Goal: Task Accomplishment & Management: Use online tool/utility

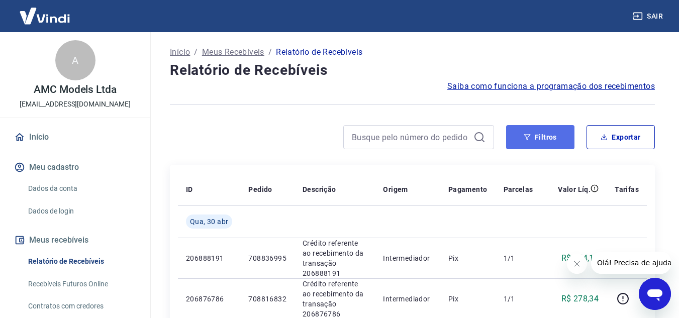
click at [538, 136] on button "Filtros" at bounding box center [540, 137] width 68 height 24
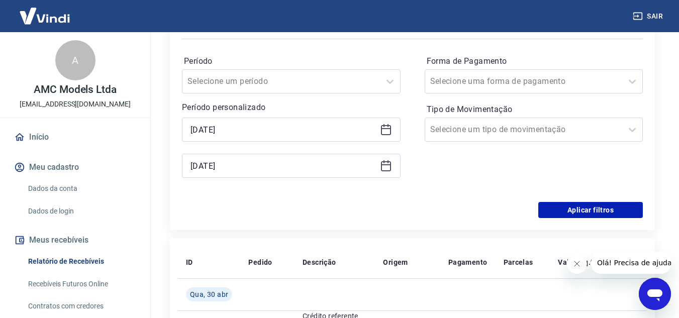
scroll to position [151, 0]
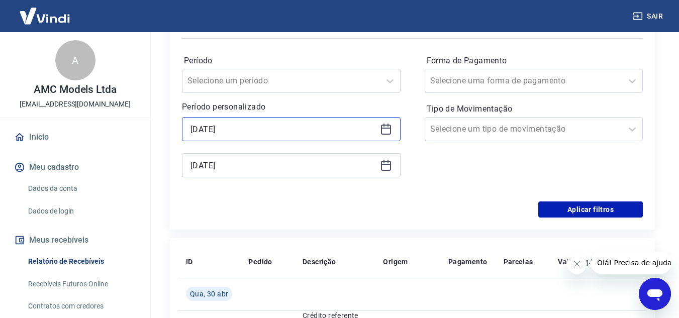
click at [317, 132] on input "[DATE]" at bounding box center [283, 129] width 185 height 15
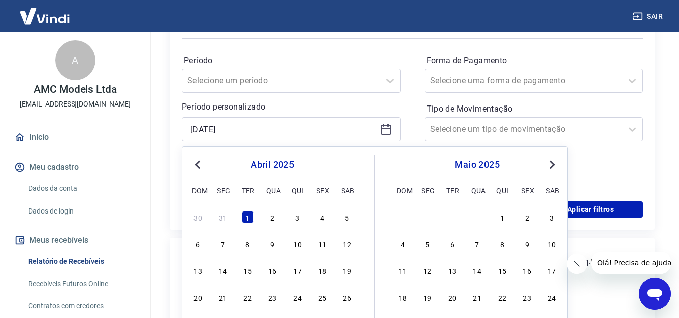
click at [196, 161] on button "Previous Month" at bounding box center [198, 165] width 12 height 12
click at [344, 217] on div "1" at bounding box center [347, 217] width 12 height 12
type input "[DATE]"
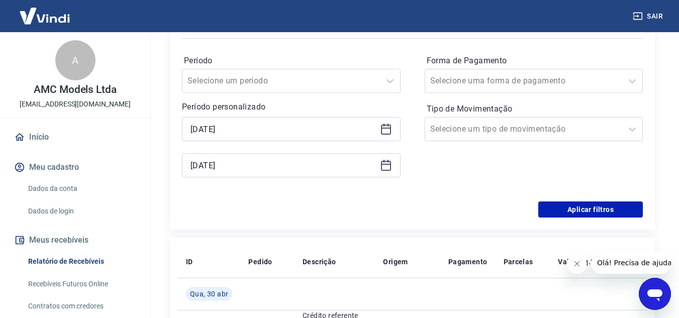
click at [386, 166] on icon at bounding box center [386, 165] width 12 height 12
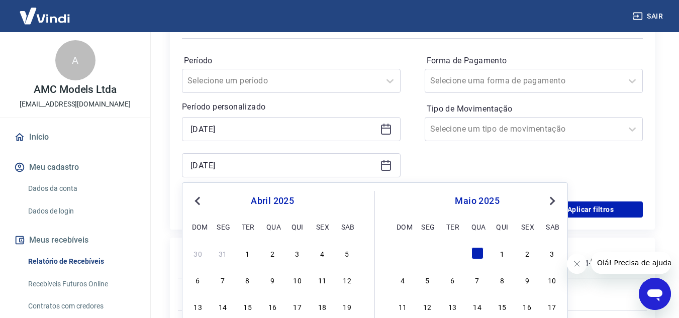
click at [199, 199] on span "Previous Month" at bounding box center [199, 201] width 0 height 12
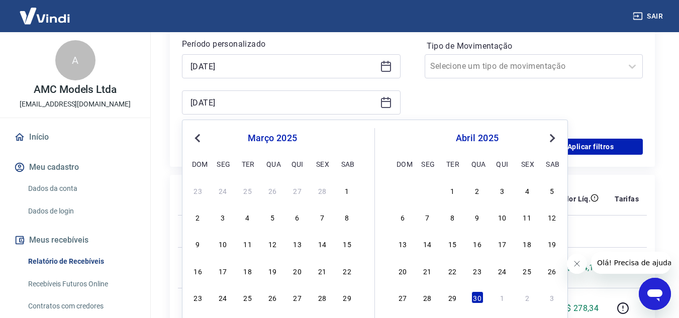
scroll to position [251, 0]
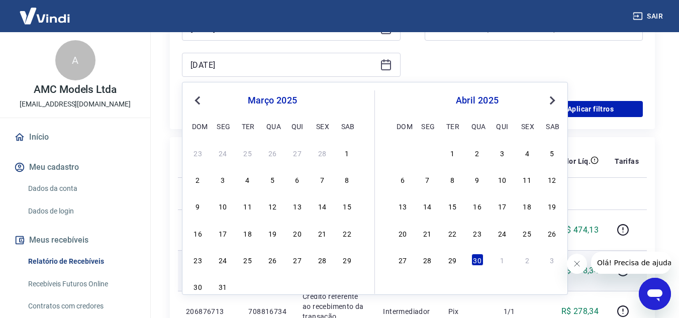
click at [217, 285] on div "31" at bounding box center [223, 287] width 12 height 12
type input "[DATE]"
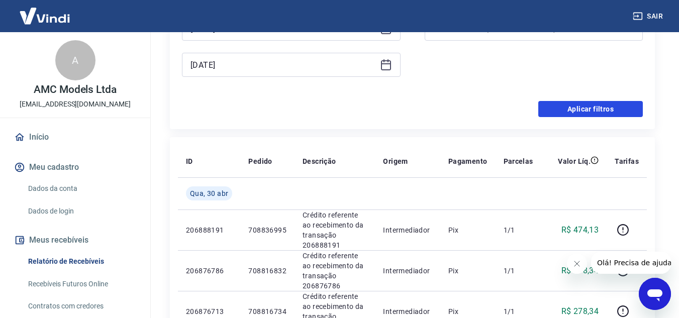
click at [587, 111] on button "Aplicar filtros" at bounding box center [590, 109] width 105 height 16
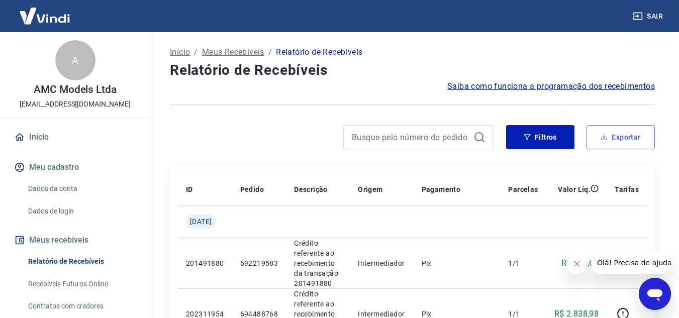
click at [634, 137] on button "Exportar" at bounding box center [621, 137] width 68 height 24
type input "[DATE]"
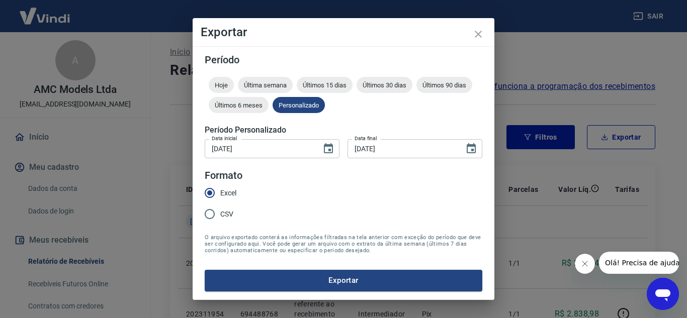
click at [329, 277] on button "Exportar" at bounding box center [343, 280] width 277 height 21
click at [481, 34] on icon "close" at bounding box center [478, 34] width 12 height 12
